Goal: Register for event/course

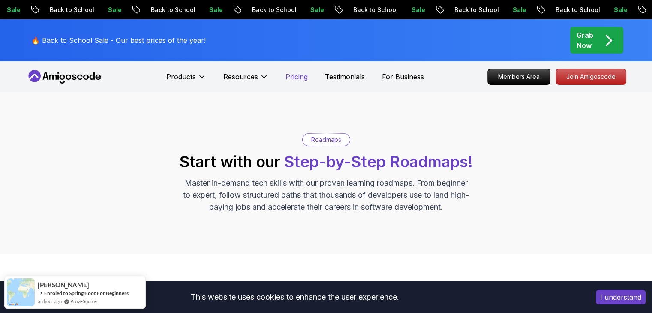
click at [299, 77] on p "Pricing" at bounding box center [296, 77] width 22 height 10
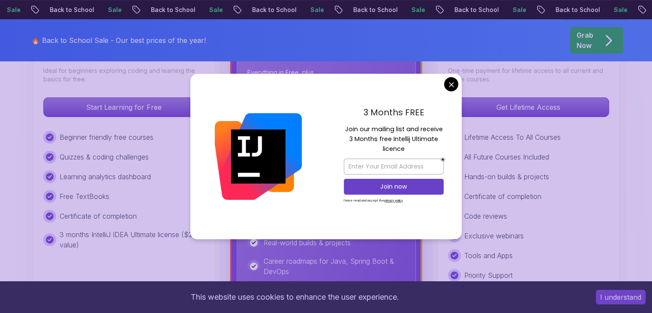
scroll to position [288, 0]
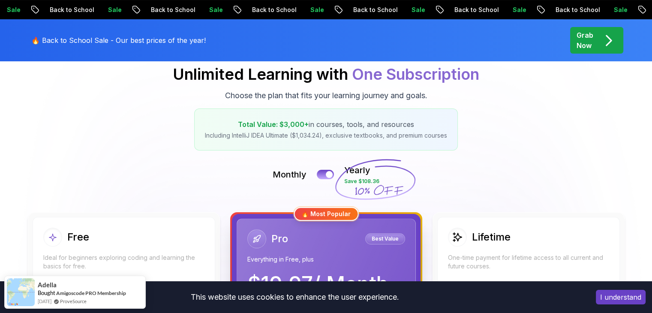
scroll to position [0, 0]
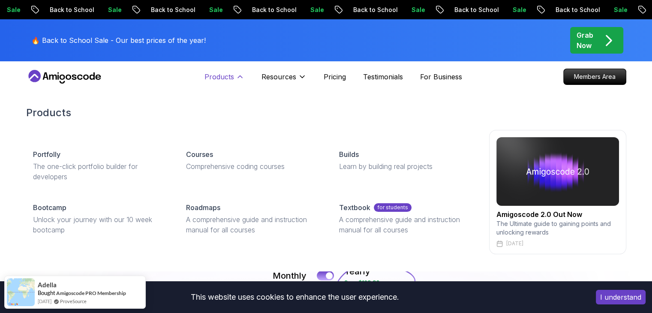
click at [231, 73] on p "Products" at bounding box center [219, 77] width 30 height 10
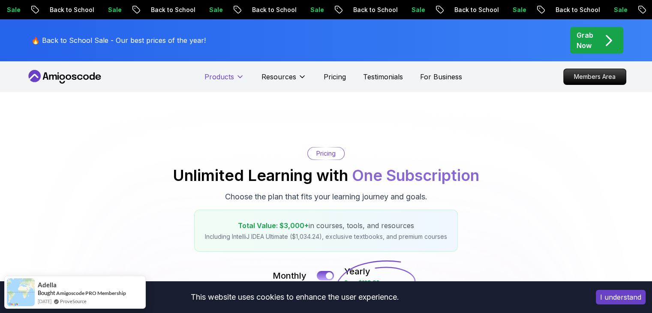
click at [231, 73] on p "Products" at bounding box center [219, 77] width 30 height 10
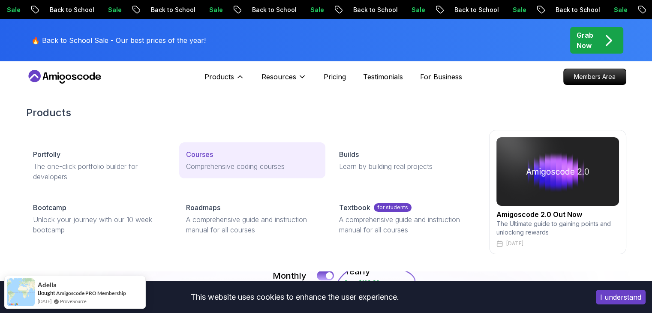
click at [190, 155] on p "Courses" at bounding box center [199, 154] width 27 height 10
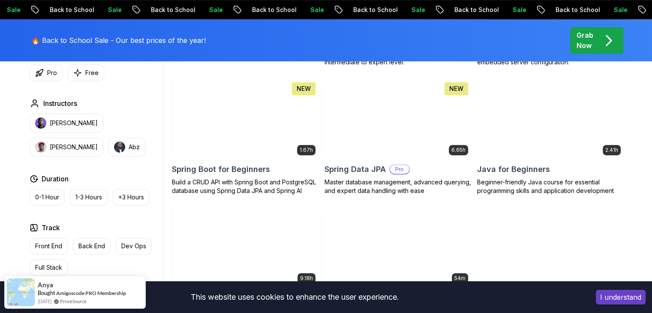
scroll to position [391, 0]
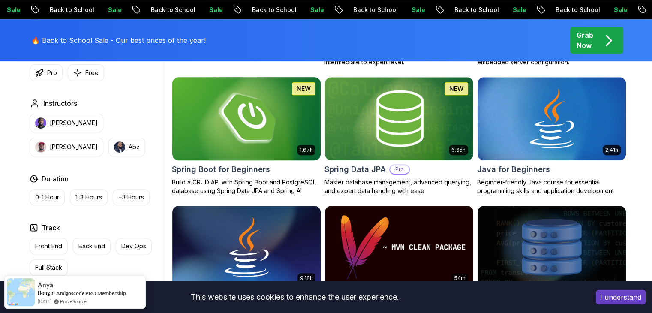
click at [227, 131] on img at bounding box center [245, 118] width 155 height 87
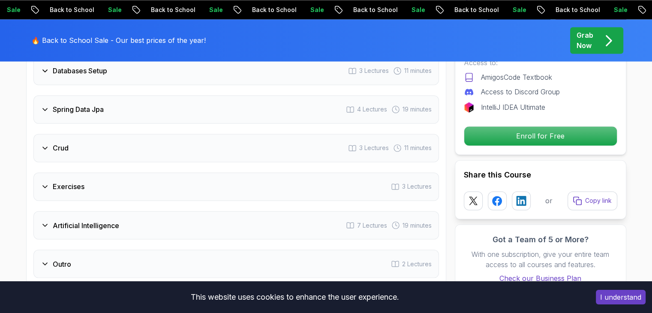
scroll to position [1408, 0]
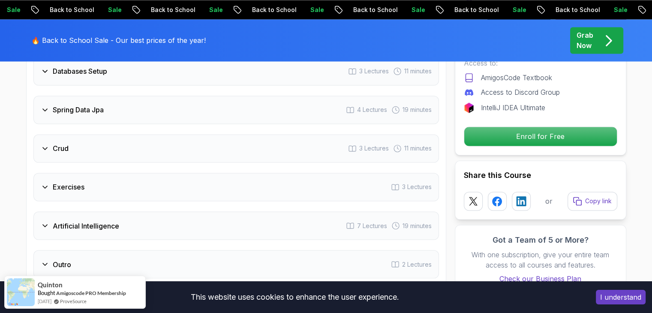
click at [69, 134] on div "Crud 3 Lectures 11 minutes" at bounding box center [235, 148] width 405 height 28
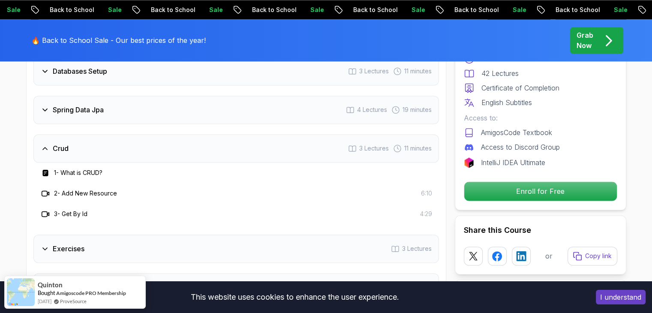
click at [42, 189] on icon at bounding box center [45, 193] width 9 height 9
click at [57, 168] on h3 "1 - What is CRUD?" at bounding box center [78, 172] width 48 height 9
drag, startPoint x: 57, startPoint y: 161, endPoint x: 65, endPoint y: 197, distance: 37.8
click at [65, 197] on div "1 - What is CRUD? 2 - Add New Resource 6:10 3 - Get By Id 4:29" at bounding box center [235, 193] width 405 height 62
click at [65, 209] on h3 "3 - Get By Id" at bounding box center [70, 213] width 33 height 9
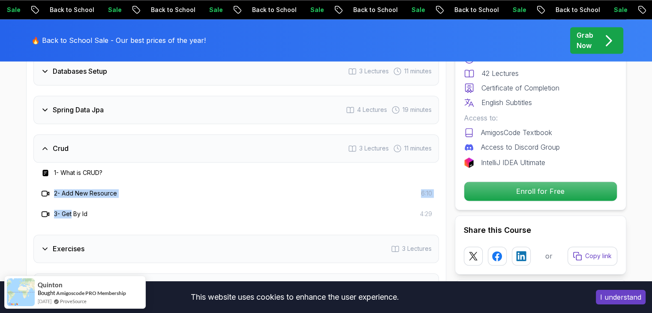
drag, startPoint x: 65, startPoint y: 197, endPoint x: 43, endPoint y: 179, distance: 29.2
click at [43, 179] on div "1 - What is CRUD? 2 - Add New Resource 6:10 3 - Get By Id 4:29" at bounding box center [235, 193] width 405 height 62
click at [43, 189] on icon at bounding box center [45, 193] width 9 height 9
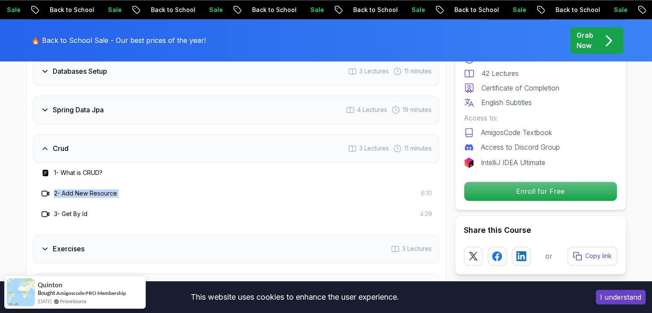
click at [43, 189] on icon at bounding box center [45, 193] width 9 height 9
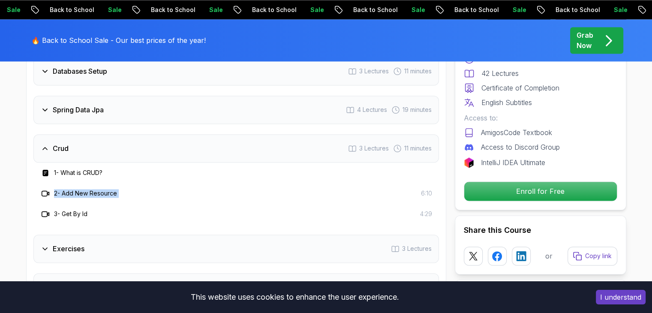
click at [48, 244] on icon at bounding box center [45, 248] width 9 height 9
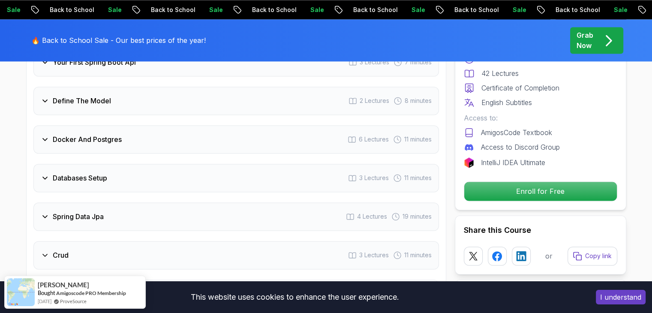
scroll to position [1261, 0]
click at [57, 249] on h3 "Crud" at bounding box center [61, 254] width 16 height 10
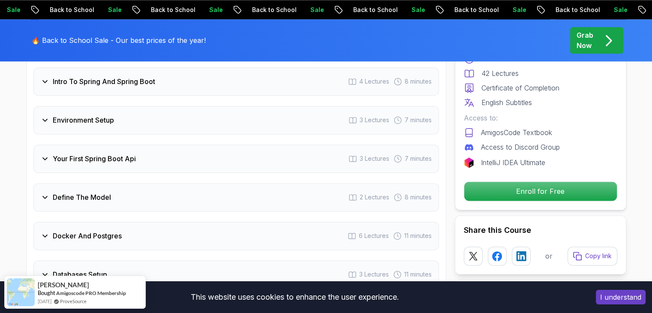
scroll to position [1166, 0]
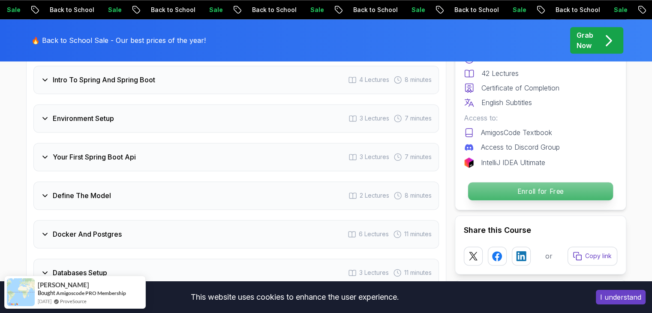
click at [518, 192] on p "Enroll for Free" at bounding box center [539, 191] width 145 height 18
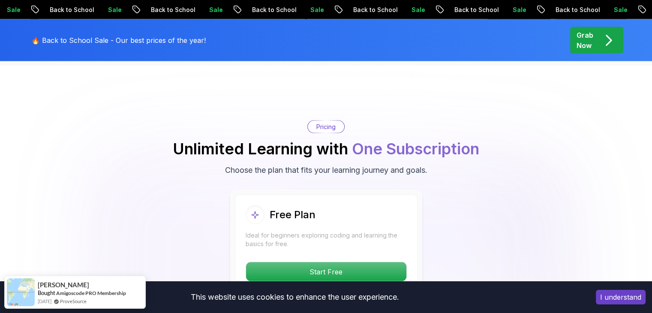
scroll to position [1705, 0]
